Goal: Download file/media

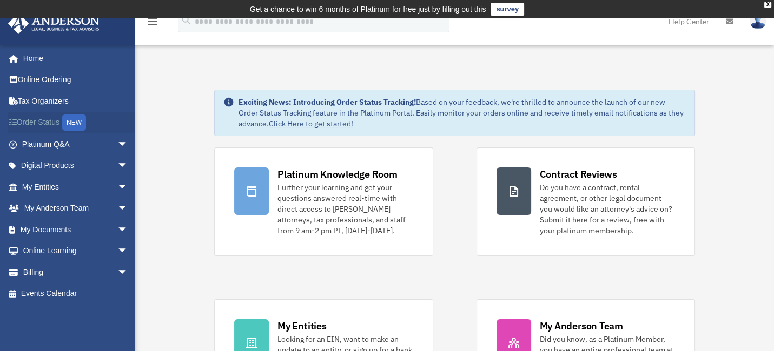
click at [47, 119] on link "Order Status NEW" at bounding box center [76, 123] width 137 height 22
click at [50, 228] on link "My Documents arrow_drop_down" at bounding box center [76, 230] width 137 height 22
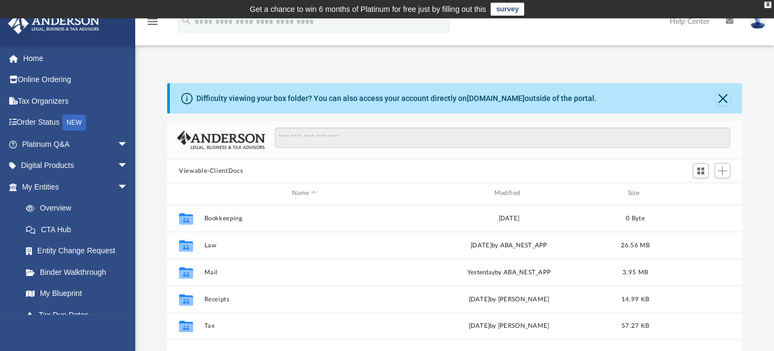
scroll to position [236, 566]
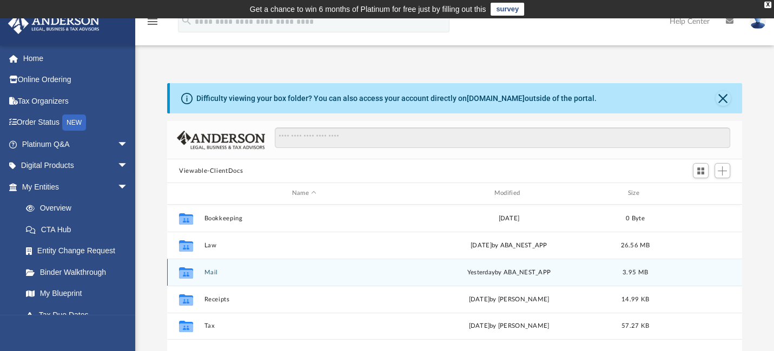
click at [211, 271] on button "Mail" at bounding box center [304, 272] width 200 height 7
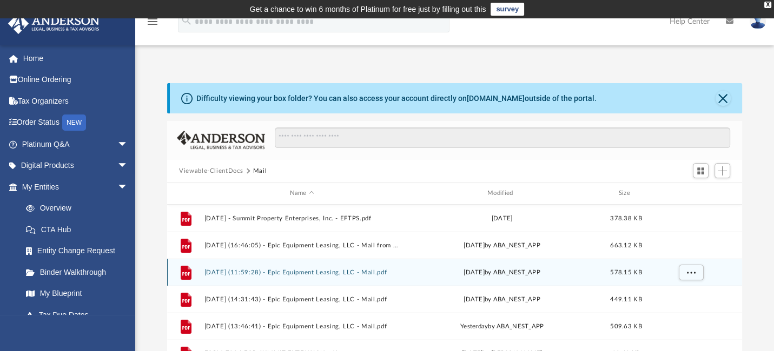
click at [335, 269] on button "2025.09.09 (11:59:28) - Epic Equipment Leasing, LLC - Mail.pdf" at bounding box center [301, 272] width 195 height 7
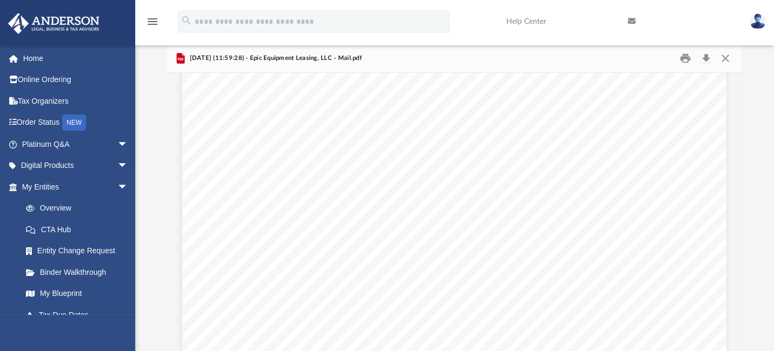
scroll to position [0, 0]
click at [726, 55] on button "Close" at bounding box center [724, 58] width 19 height 17
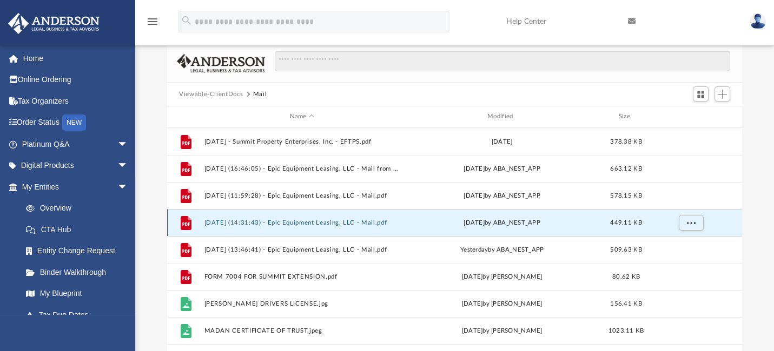
click at [309, 221] on button "2025.09.16 (14:31:43) - Epic Equipment Leasing, LLC - Mail.pdf" at bounding box center [301, 223] width 195 height 7
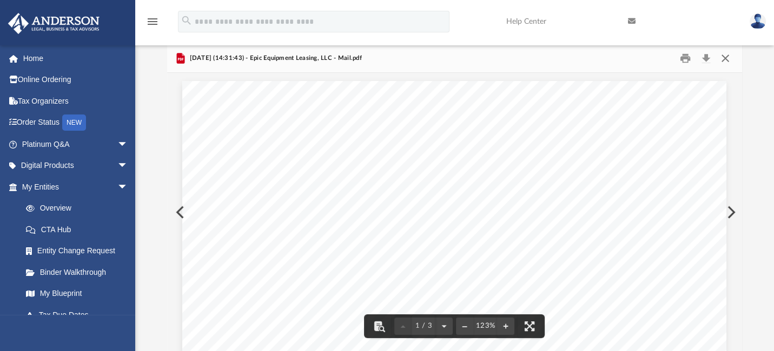
click at [725, 56] on button "Close" at bounding box center [724, 58] width 19 height 17
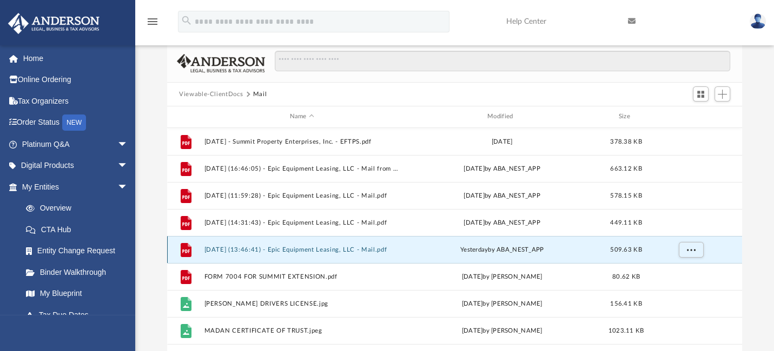
click at [320, 250] on button "2025.09.29 (13:46:41) - Epic Equipment Leasing, LLC - Mail.pdf" at bounding box center [301, 250] width 195 height 7
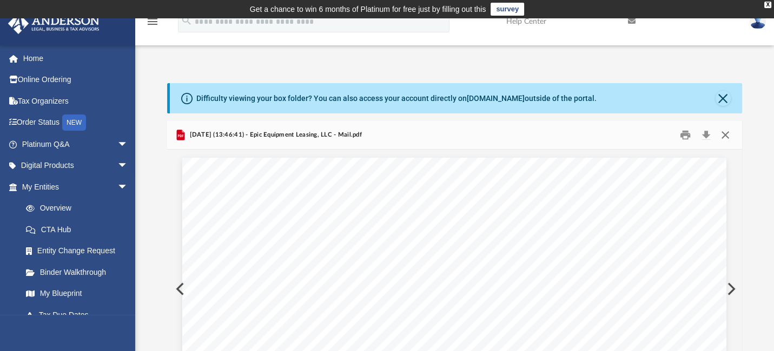
click at [723, 134] on button "Close" at bounding box center [724, 135] width 19 height 17
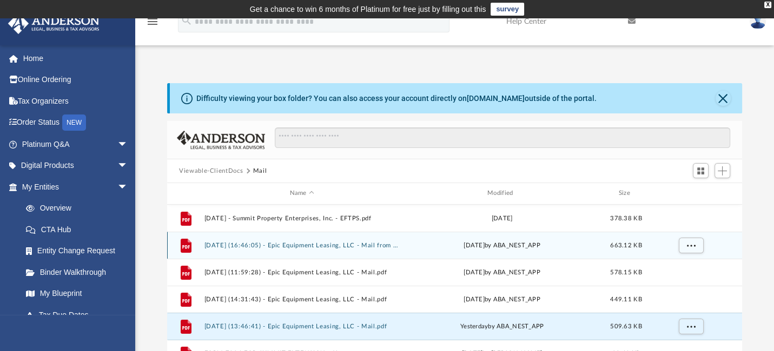
click at [318, 242] on button "2025.06.24 (16:46:05) - Epic Equipment Leasing, LLC - Mail from Franchise Tax B…" at bounding box center [301, 245] width 195 height 7
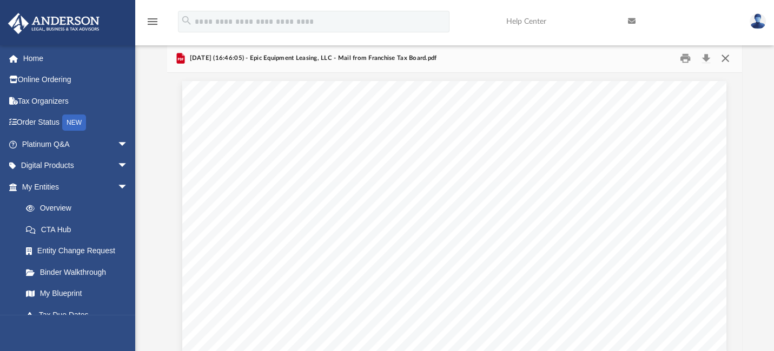
click at [727, 57] on button "Close" at bounding box center [724, 58] width 19 height 17
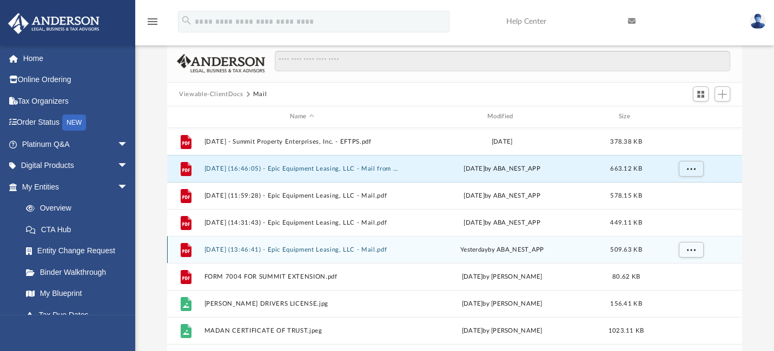
click at [322, 248] on button "2025.09.29 (13:46:41) - Epic Equipment Leasing, LLC - Mail.pdf" at bounding box center [301, 250] width 195 height 7
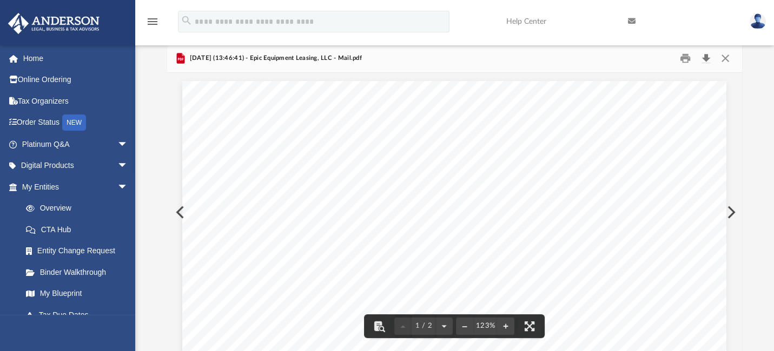
click at [708, 54] on button "Download" at bounding box center [705, 58] width 19 height 17
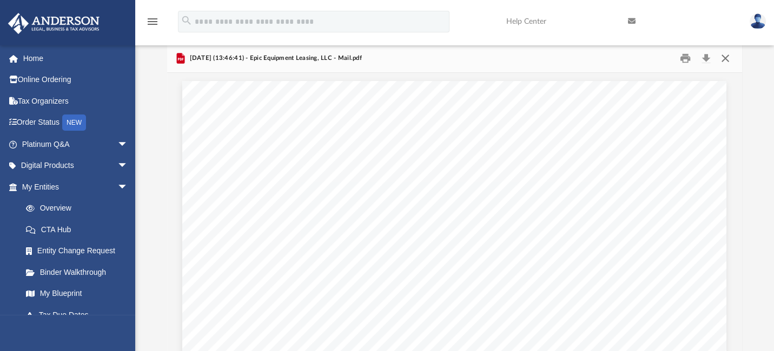
click at [727, 57] on button "Close" at bounding box center [724, 58] width 19 height 17
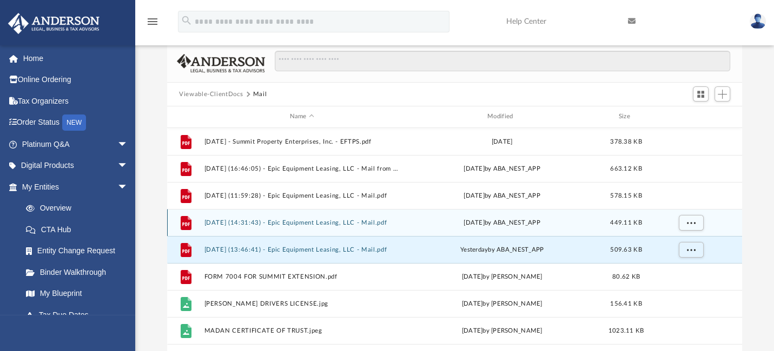
click at [343, 221] on button "2025.09.16 (14:31:43) - Epic Equipment Leasing, LLC - Mail.pdf" at bounding box center [301, 223] width 195 height 7
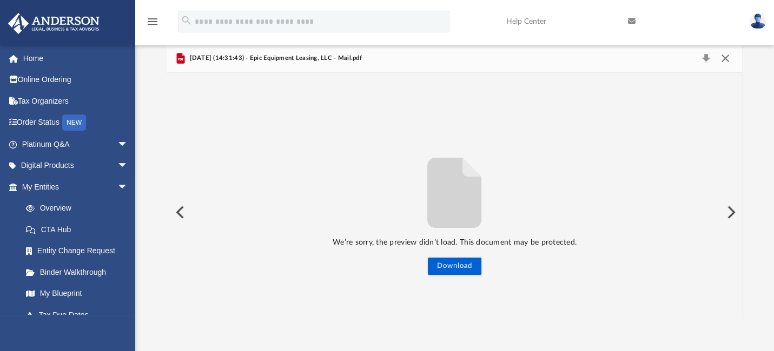
click at [729, 55] on button "Close" at bounding box center [724, 58] width 19 height 15
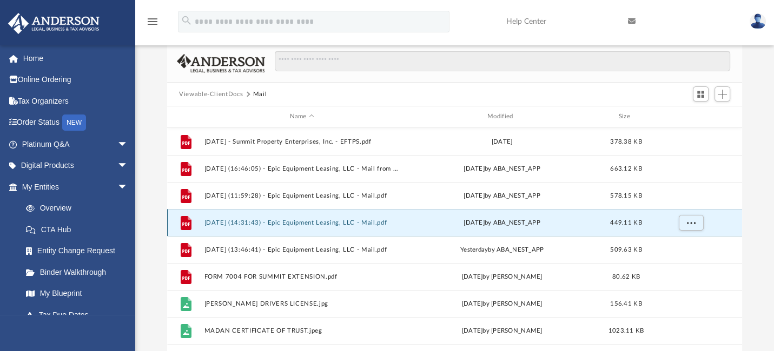
click at [317, 220] on button "2025.09.16 (14:31:43) - Epic Equipment Leasing, LLC - Mail.pdf" at bounding box center [301, 223] width 195 height 7
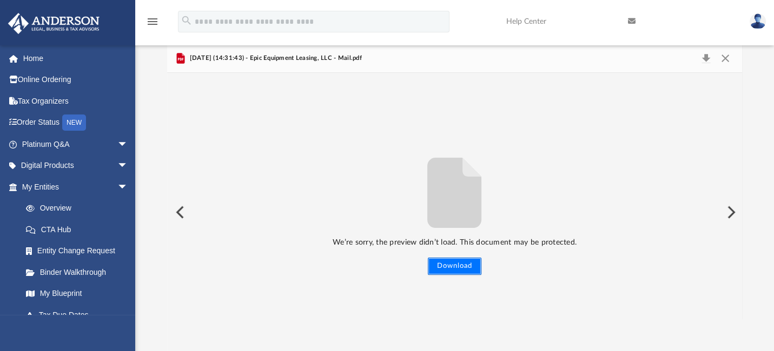
click at [447, 264] on button "Download" at bounding box center [455, 266] width 54 height 17
click at [726, 58] on button "Close" at bounding box center [724, 58] width 19 height 15
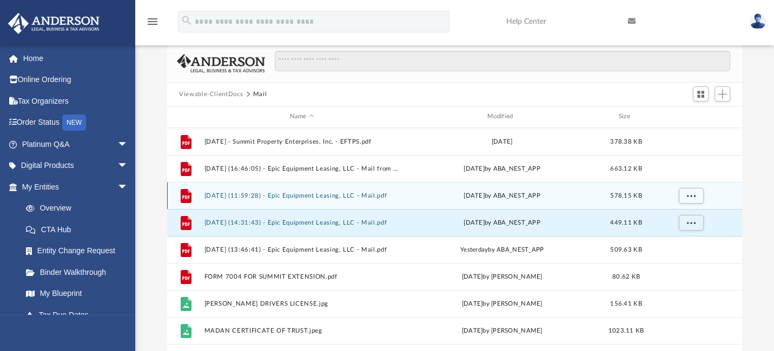
click at [313, 192] on button "2025.09.09 (11:59:28) - Epic Equipment Leasing, LLC - Mail.pdf" at bounding box center [301, 195] width 195 height 7
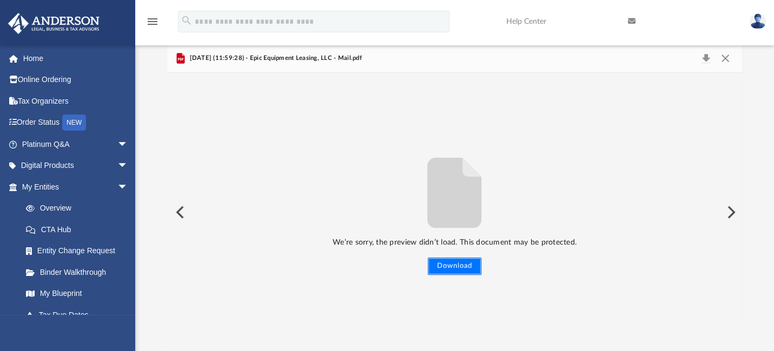
click at [458, 267] on button "Download" at bounding box center [455, 266] width 54 height 17
click at [728, 57] on button "Close" at bounding box center [724, 58] width 19 height 15
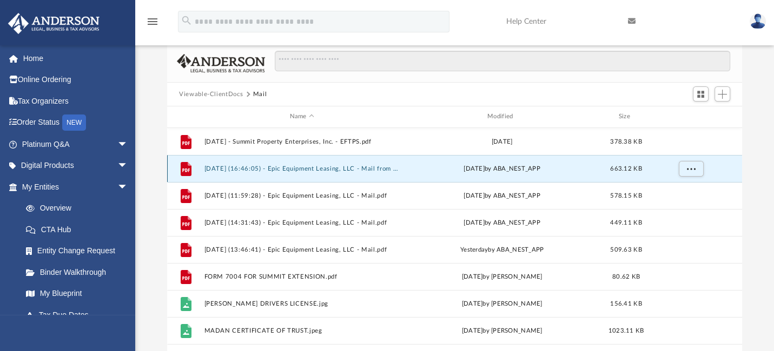
click at [340, 167] on button "2025.06.24 (16:46:05) - Epic Equipment Leasing, LLC - Mail from Franchise Tax B…" at bounding box center [301, 168] width 195 height 7
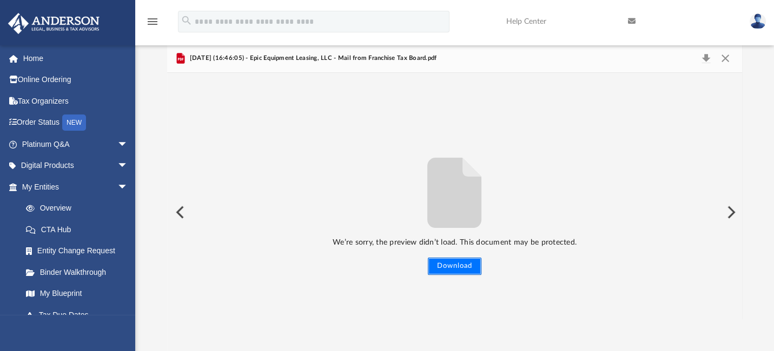
click at [451, 263] on button "Download" at bounding box center [455, 266] width 54 height 17
click at [727, 55] on button "Close" at bounding box center [724, 58] width 19 height 15
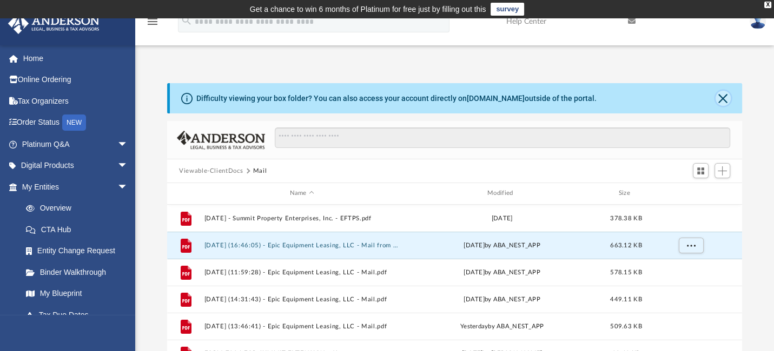
click at [719, 96] on button "Close" at bounding box center [722, 98] width 15 height 15
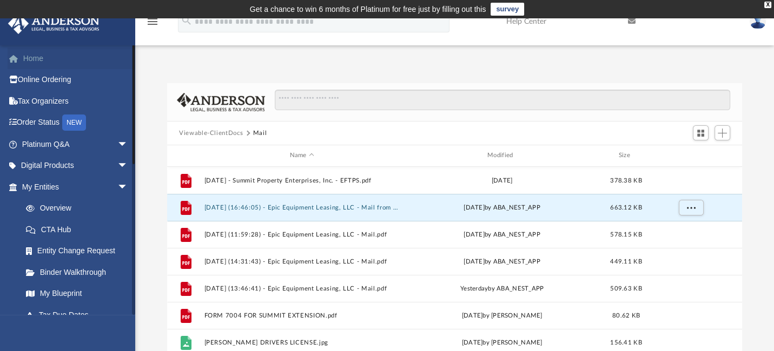
click at [33, 61] on link "Home" at bounding box center [76, 59] width 137 height 22
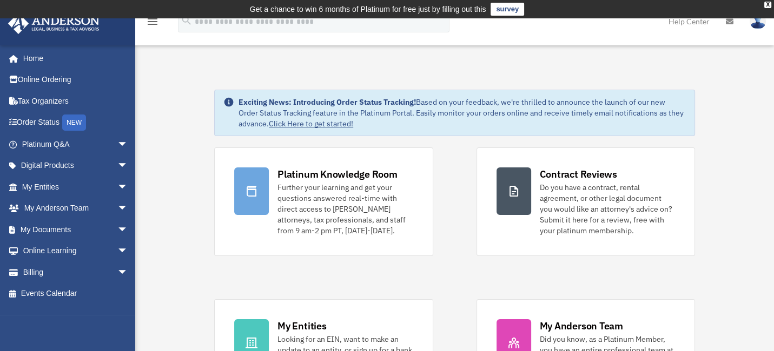
click at [760, 18] on img at bounding box center [757, 22] width 16 height 16
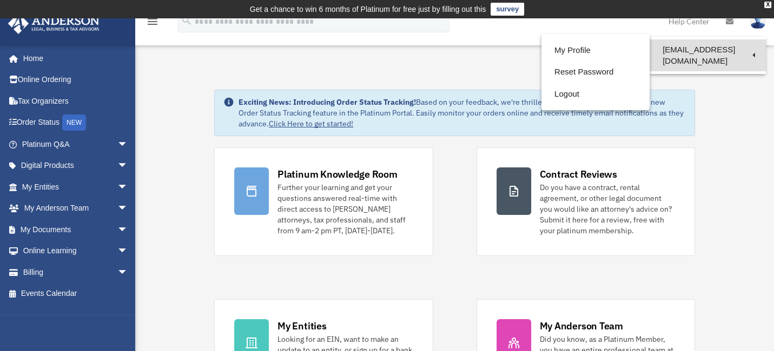
click at [662, 49] on link "[EMAIL_ADDRESS][DOMAIN_NAME]" at bounding box center [707, 55] width 116 height 32
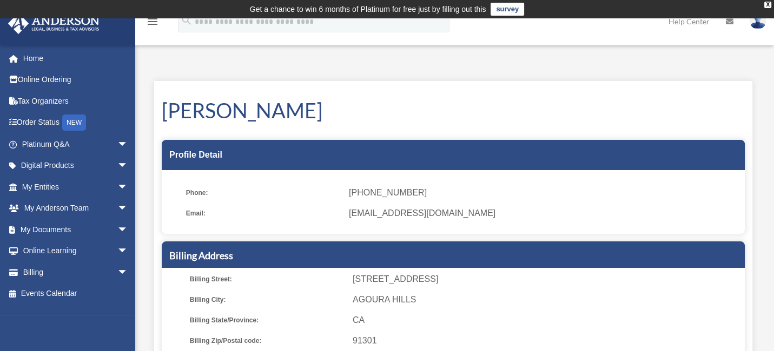
click at [757, 22] on img at bounding box center [757, 22] width 16 height 16
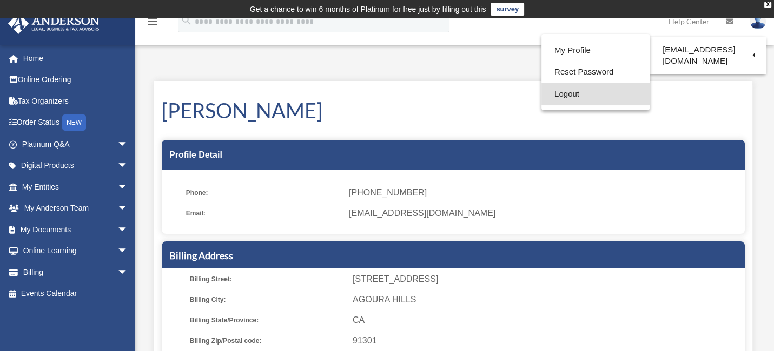
click at [568, 92] on link "Logout" at bounding box center [595, 94] width 108 height 22
